Goal: Find specific page/section: Find specific page/section

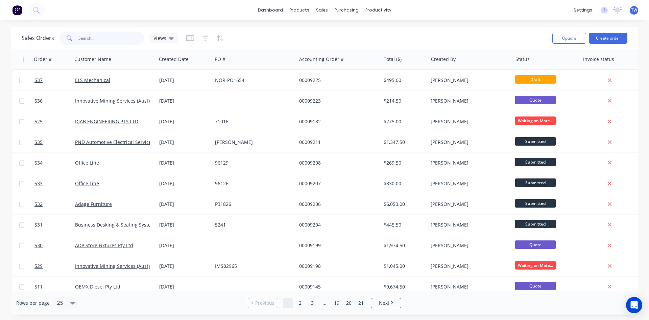
click at [131, 33] on input "text" at bounding box center [111, 38] width 66 height 14
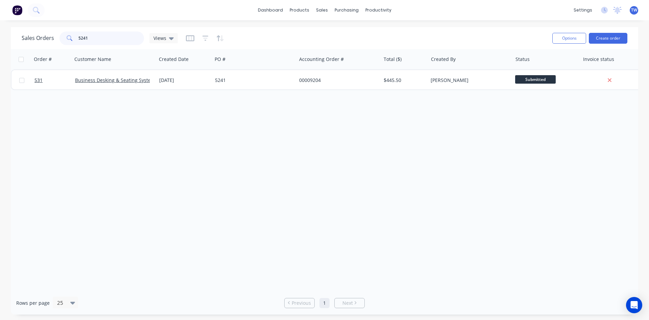
click at [91, 36] on input "5241" at bounding box center [111, 38] width 66 height 14
click at [104, 33] on input "5241" at bounding box center [111, 38] width 66 height 14
click at [82, 37] on input "5224" at bounding box center [111, 38] width 66 height 14
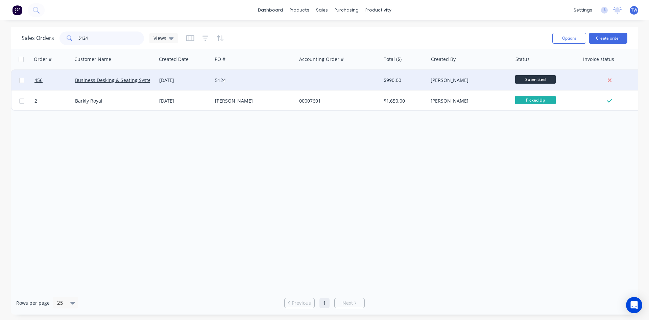
type input "5124"
click at [303, 84] on div at bounding box center [339, 80] width 84 height 20
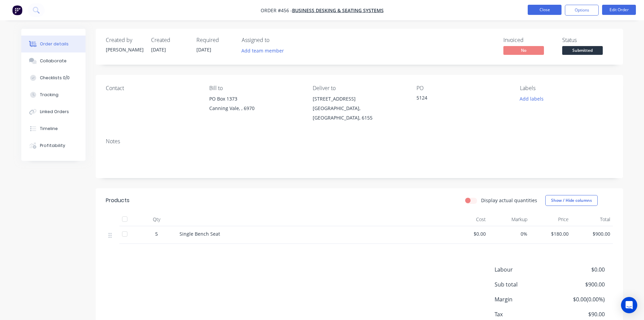
click at [549, 10] on button "Close" at bounding box center [545, 10] width 34 height 10
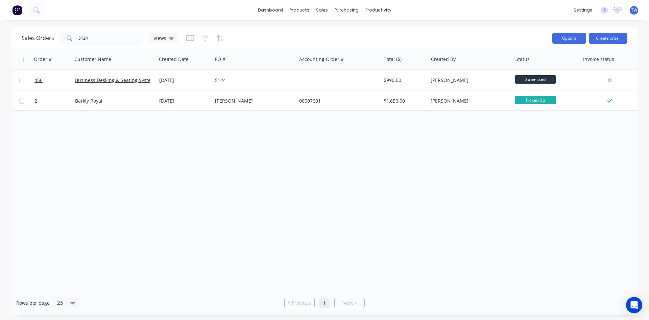
click at [569, 40] on button "Options" at bounding box center [570, 38] width 34 height 11
click at [574, 37] on button "Options" at bounding box center [570, 38] width 34 height 11
click at [334, 32] on div "Sales Orders" at bounding box center [347, 32] width 28 height 6
